Goal: Transaction & Acquisition: Download file/media

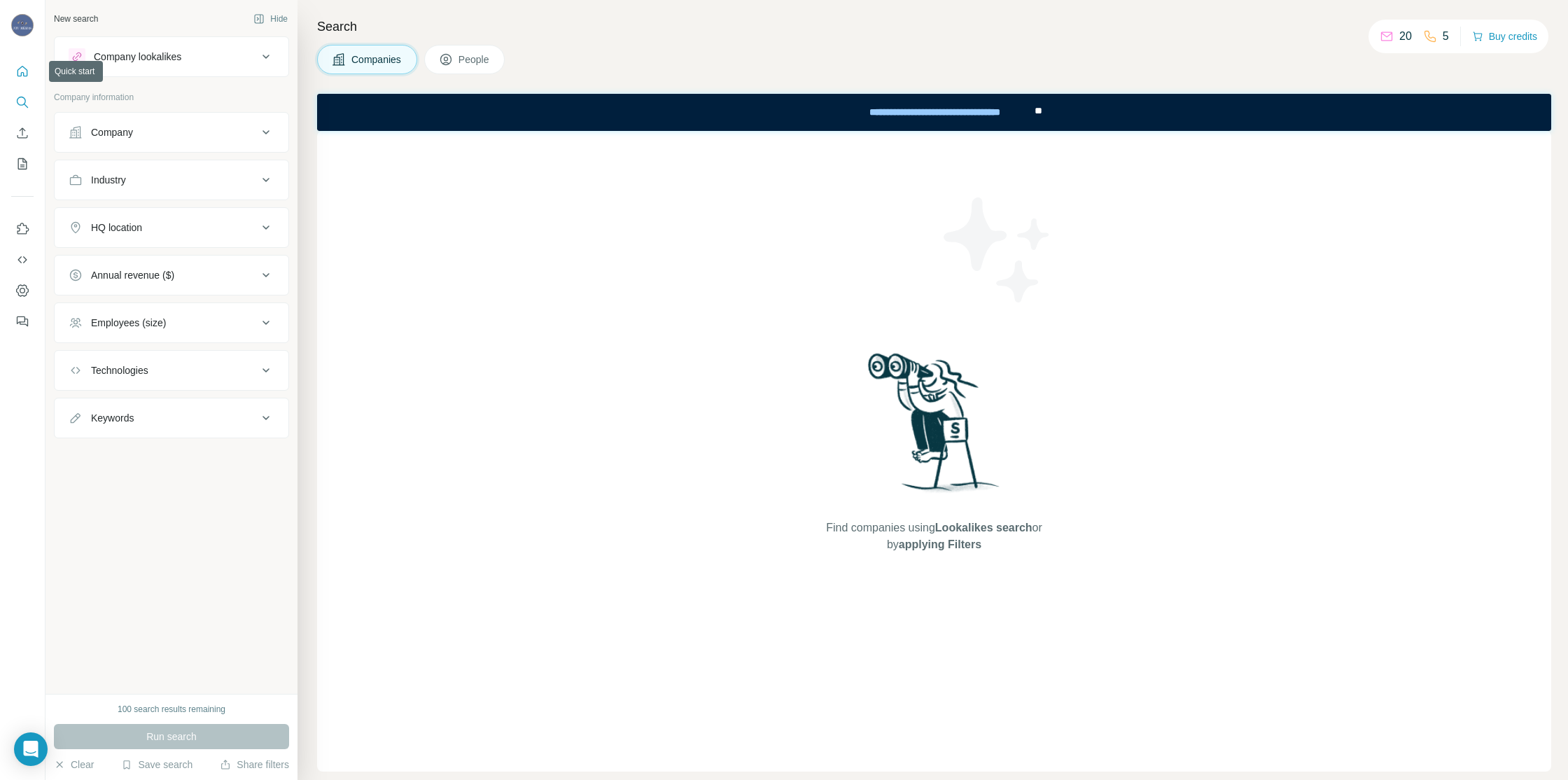
click at [24, 65] on icon "Quick start" at bounding box center [22, 71] width 14 height 14
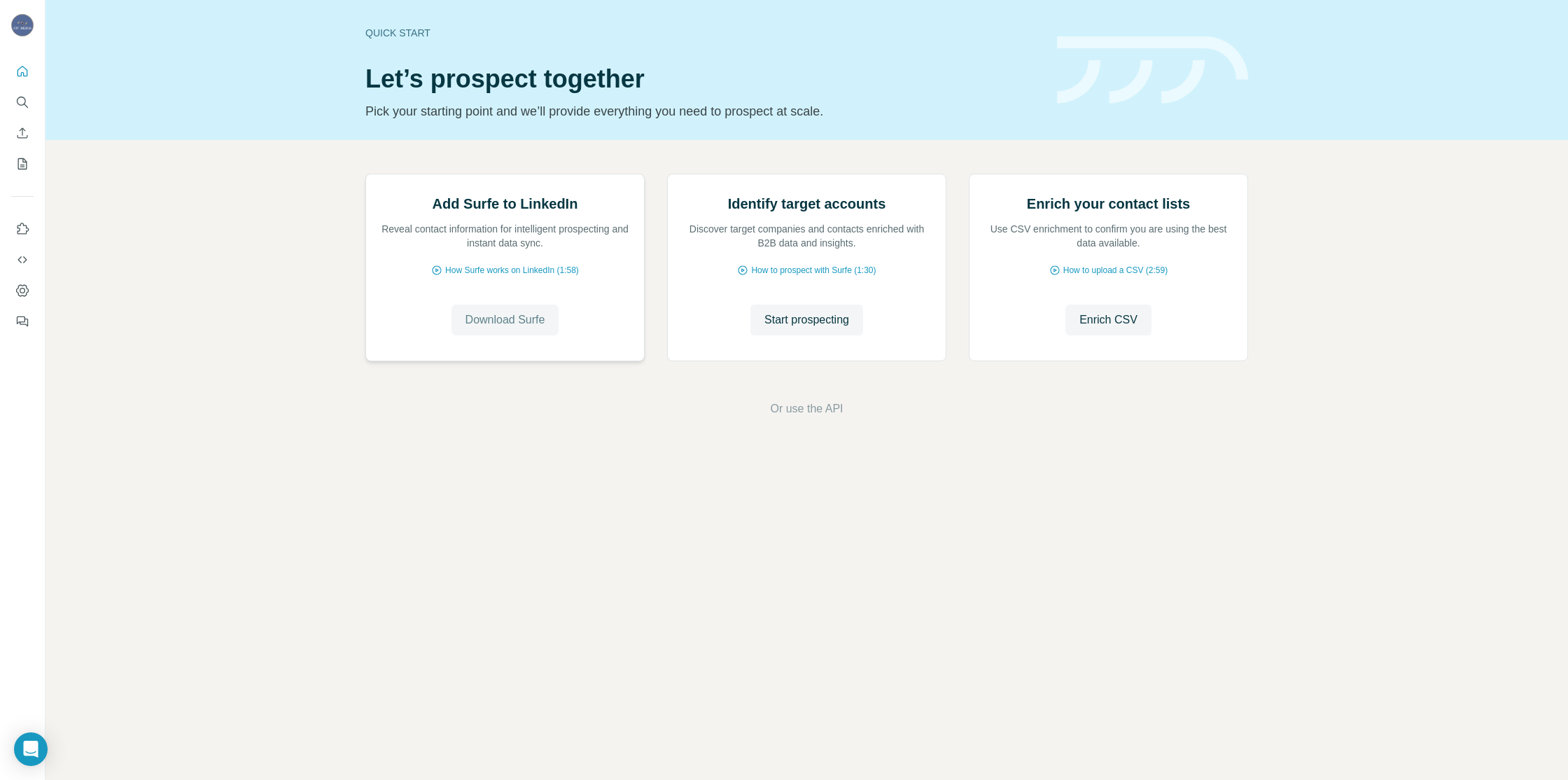
click at [515, 328] on span "Download Surfe" at bounding box center [505, 320] width 80 height 17
click at [19, 98] on icon "Search" at bounding box center [22, 102] width 14 height 14
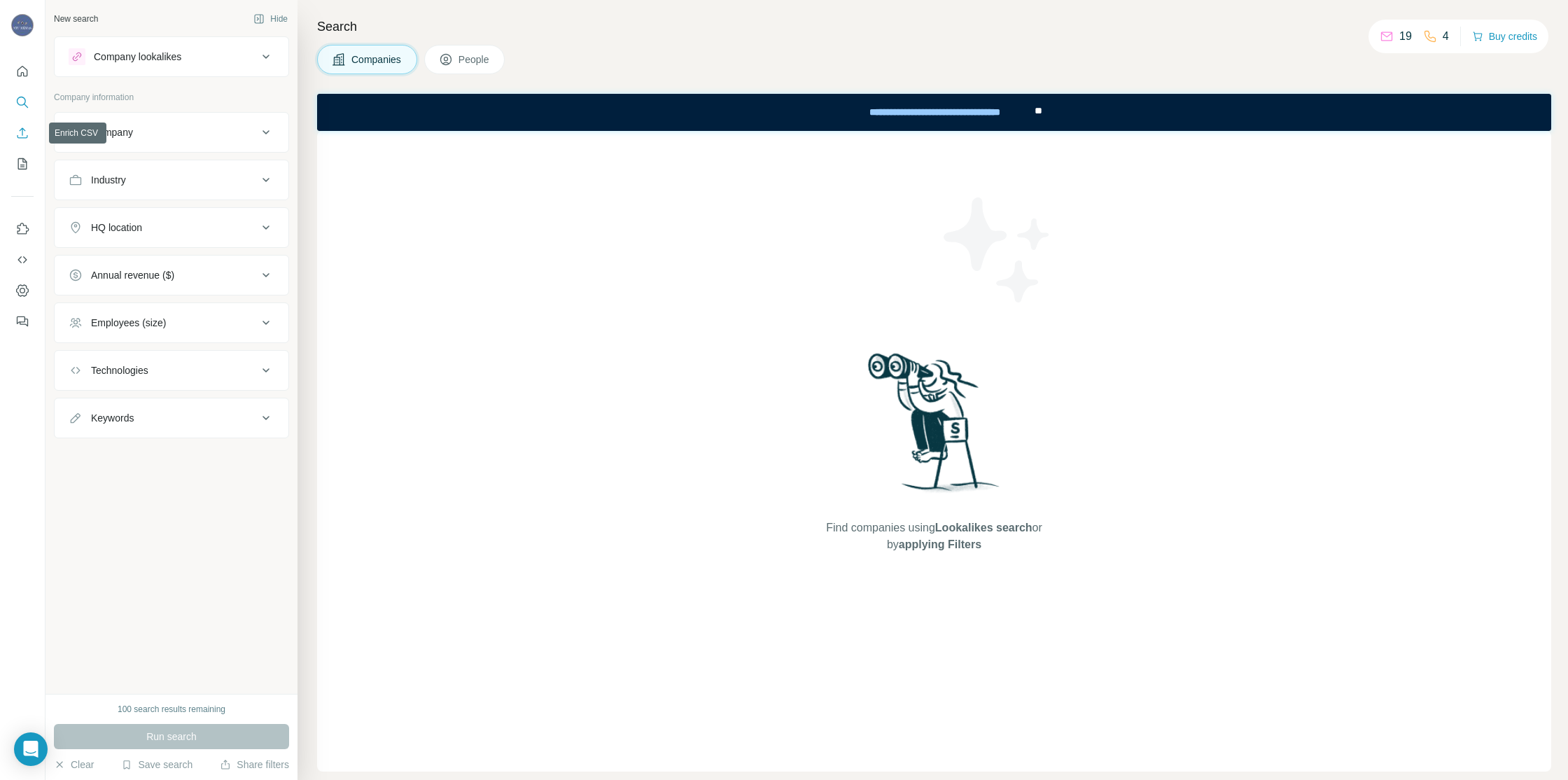
click at [26, 135] on icon "Enrich CSV" at bounding box center [22, 133] width 14 height 14
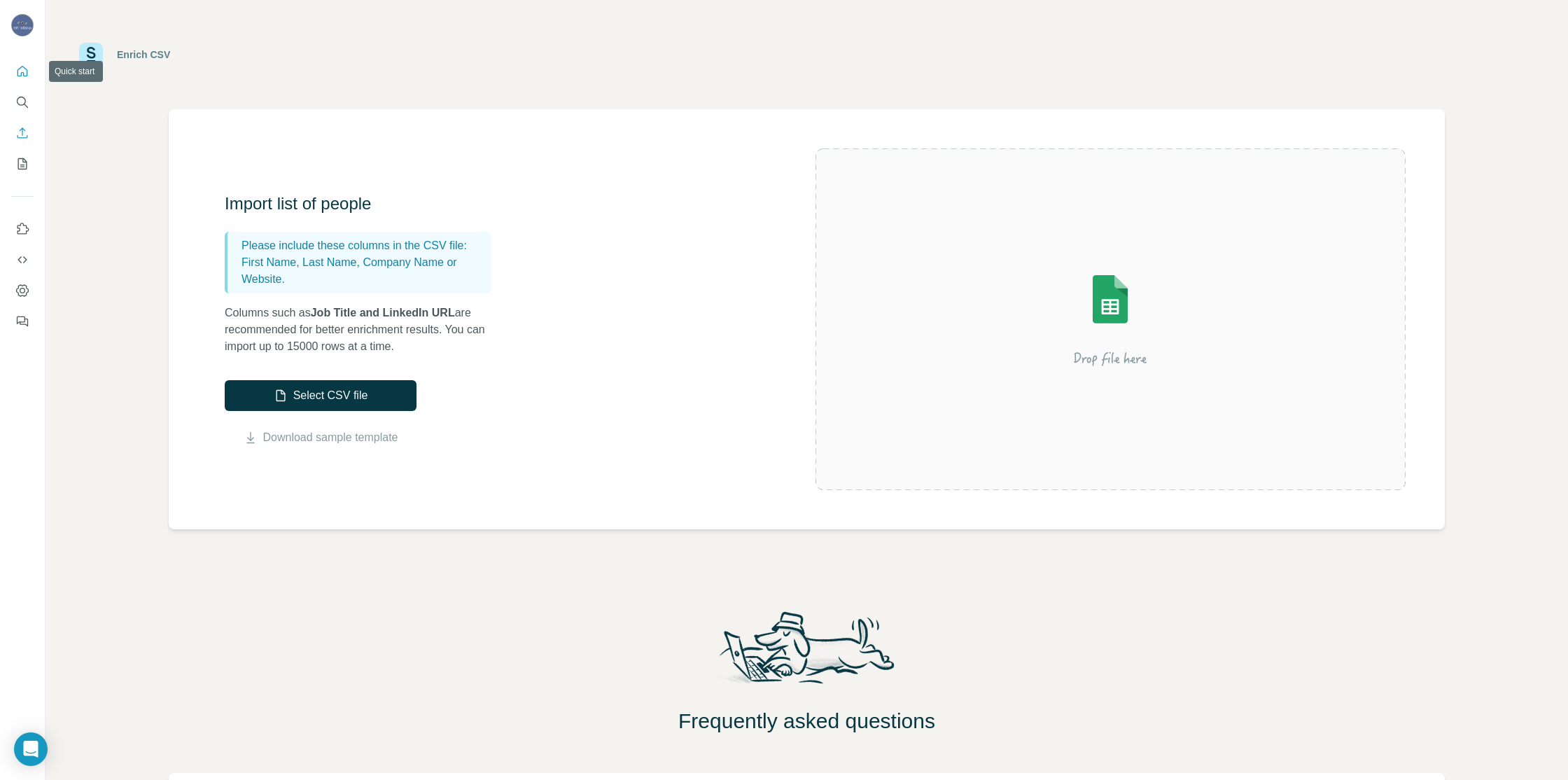
click at [21, 70] on icon "Quick start" at bounding box center [22, 71] width 14 height 14
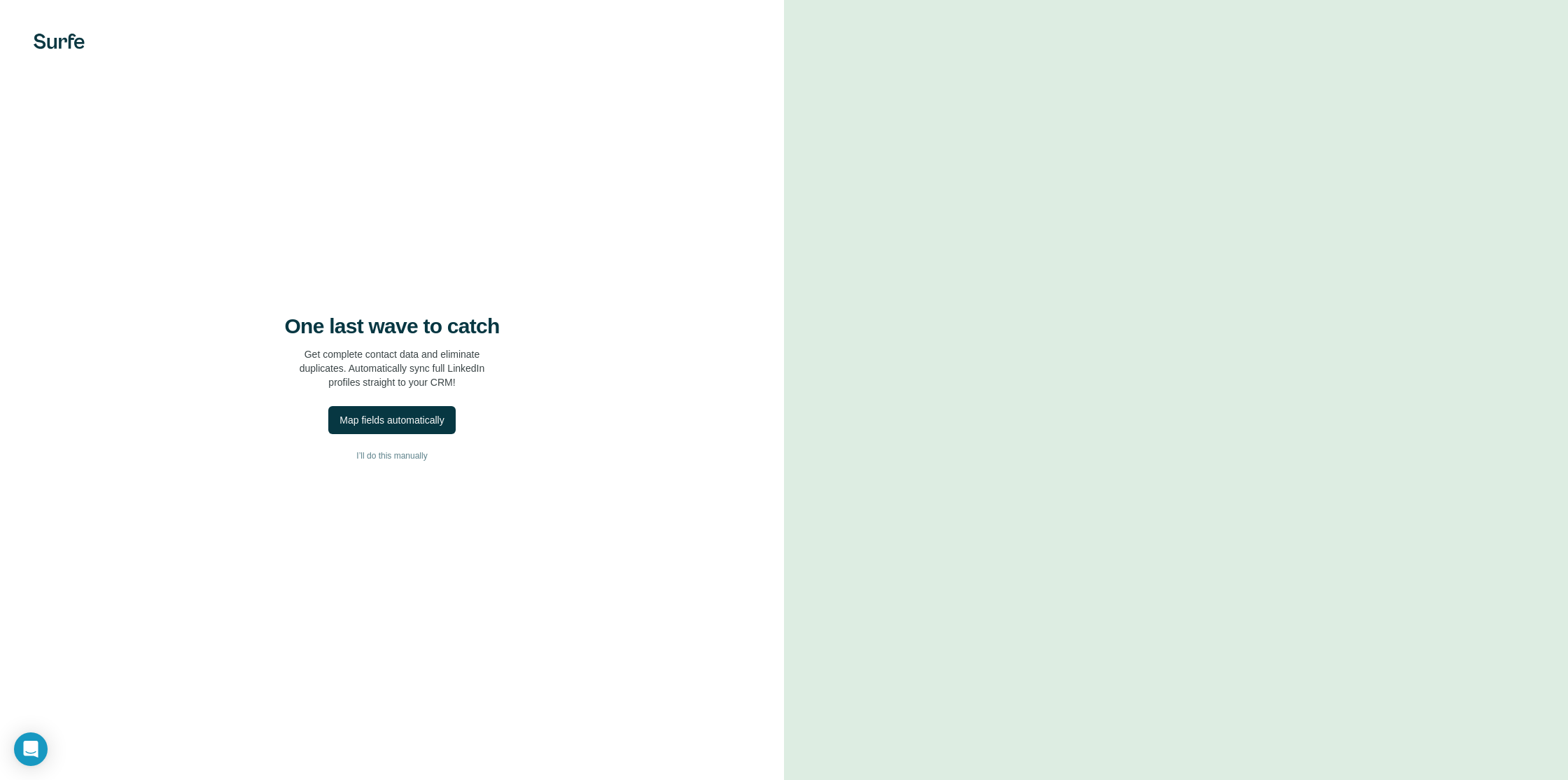
click at [61, 41] on img at bounding box center [59, 41] width 51 height 15
click at [60, 44] on img at bounding box center [59, 41] width 51 height 15
